Goal: Task Accomplishment & Management: Use online tool/utility

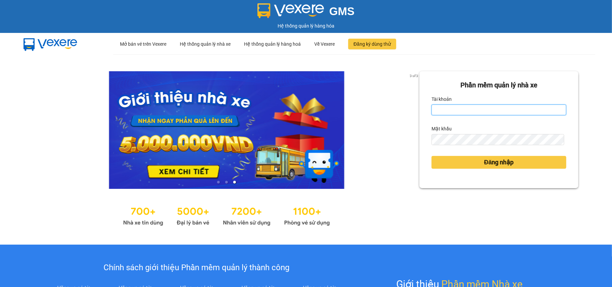
click at [442, 113] on input "Tài khoản" at bounding box center [499, 110] width 135 height 11
type input "tuyetmai.minhquoc"
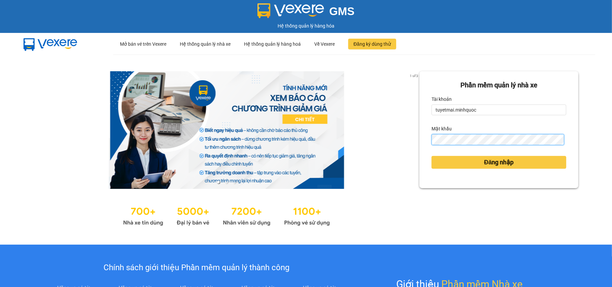
click at [432, 156] on button "Đăng nhập" at bounding box center [499, 162] width 135 height 13
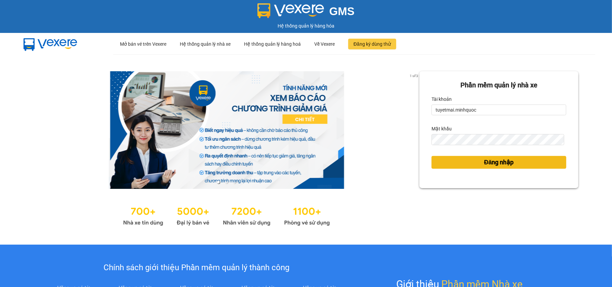
click at [490, 164] on div "Phần mềm quản lý nhà xe Tài khoản tuyetmai.minhquoc Mật khẩu Đăng nhập" at bounding box center [498, 149] width 159 height 157
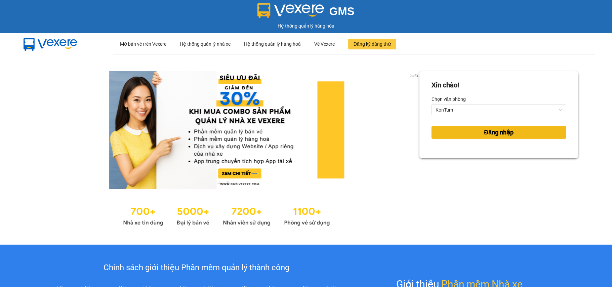
click at [496, 134] on span "Đăng nhập" at bounding box center [499, 132] width 30 height 9
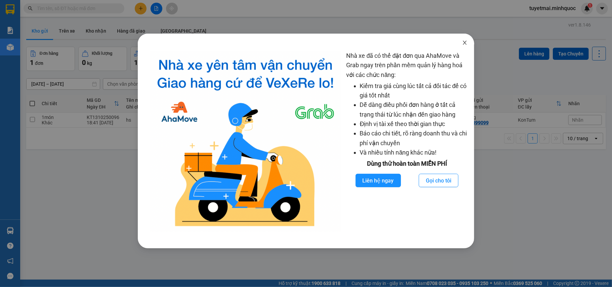
click at [463, 42] on icon "close" at bounding box center [464, 42] width 5 height 5
